Goal: Information Seeking & Learning: Learn about a topic

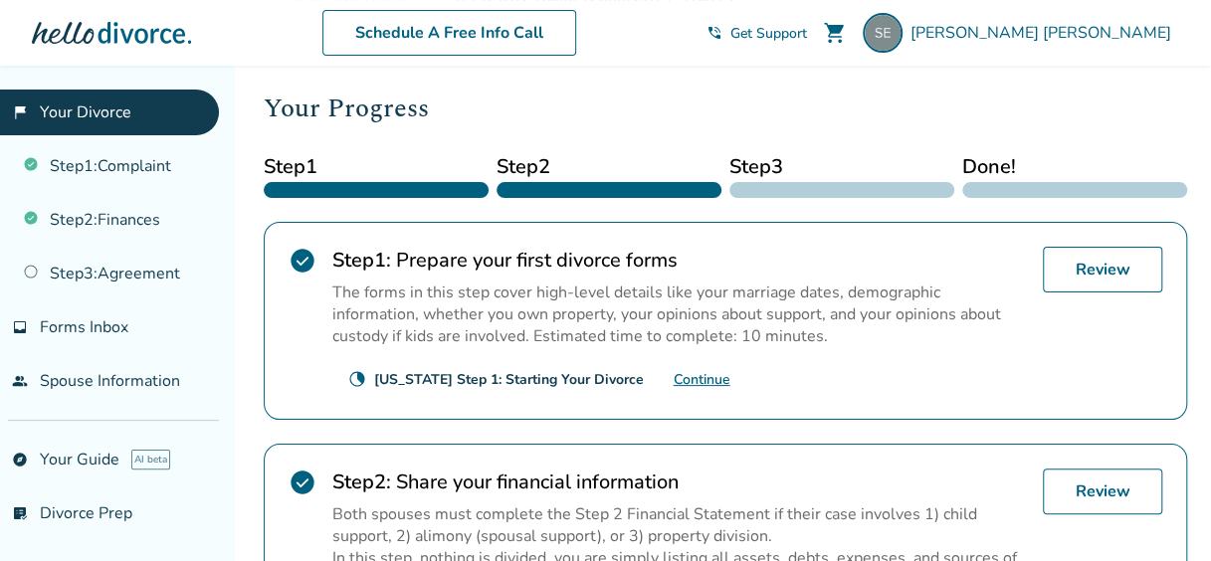
scroll to position [305, 0]
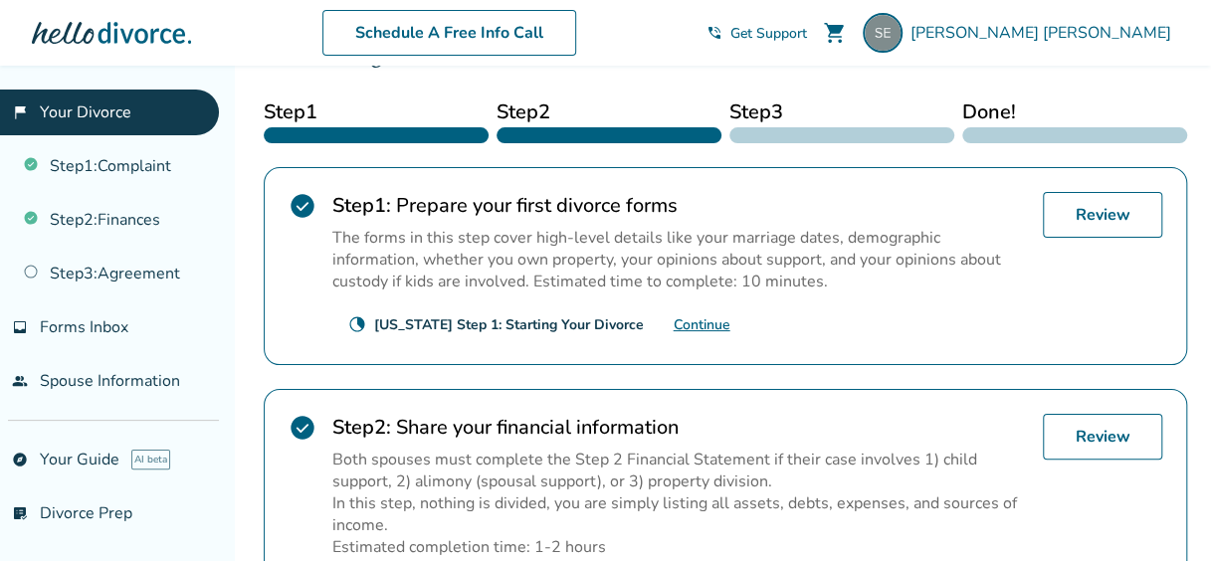
click at [702, 323] on link "Continue" at bounding box center [702, 324] width 57 height 19
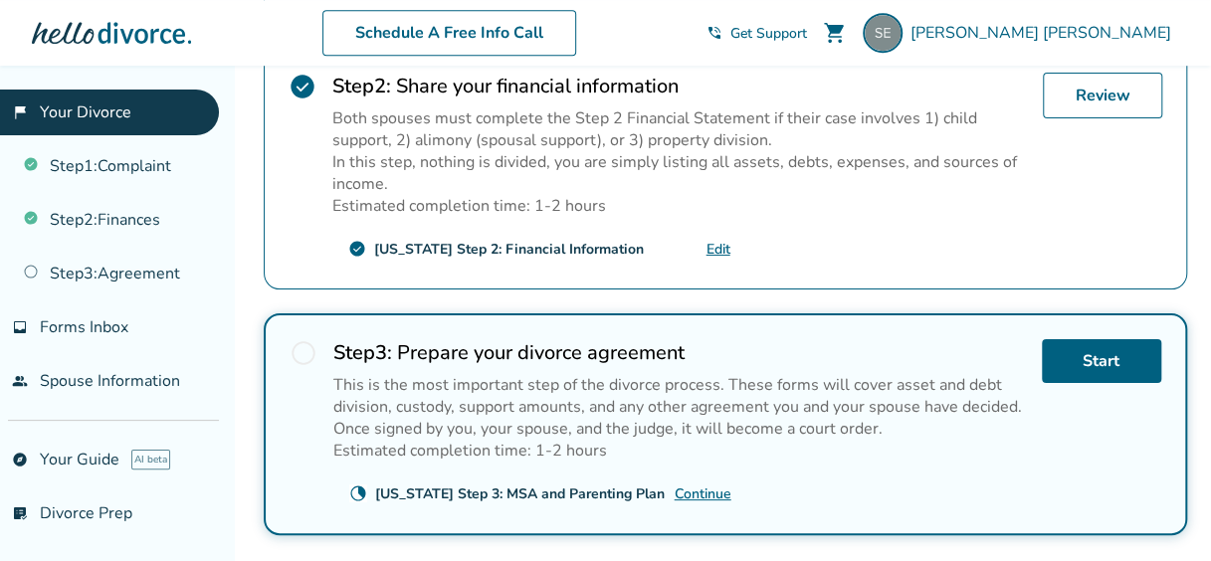
scroll to position [637, 0]
